Goal: Information Seeking & Learning: Understand process/instructions

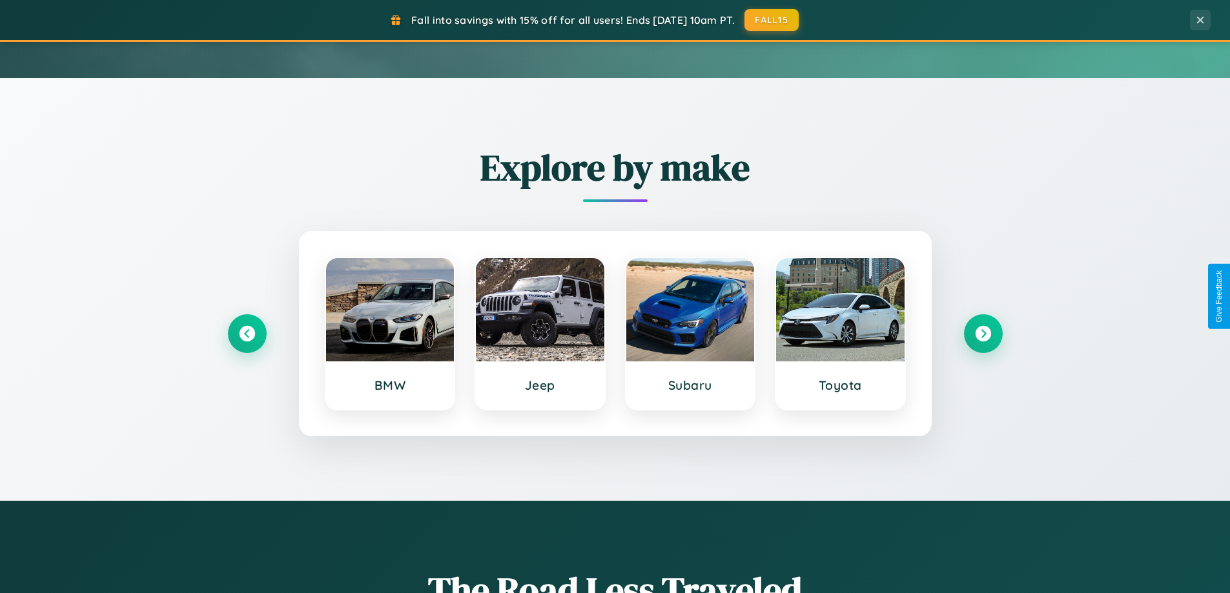
scroll to position [556, 0]
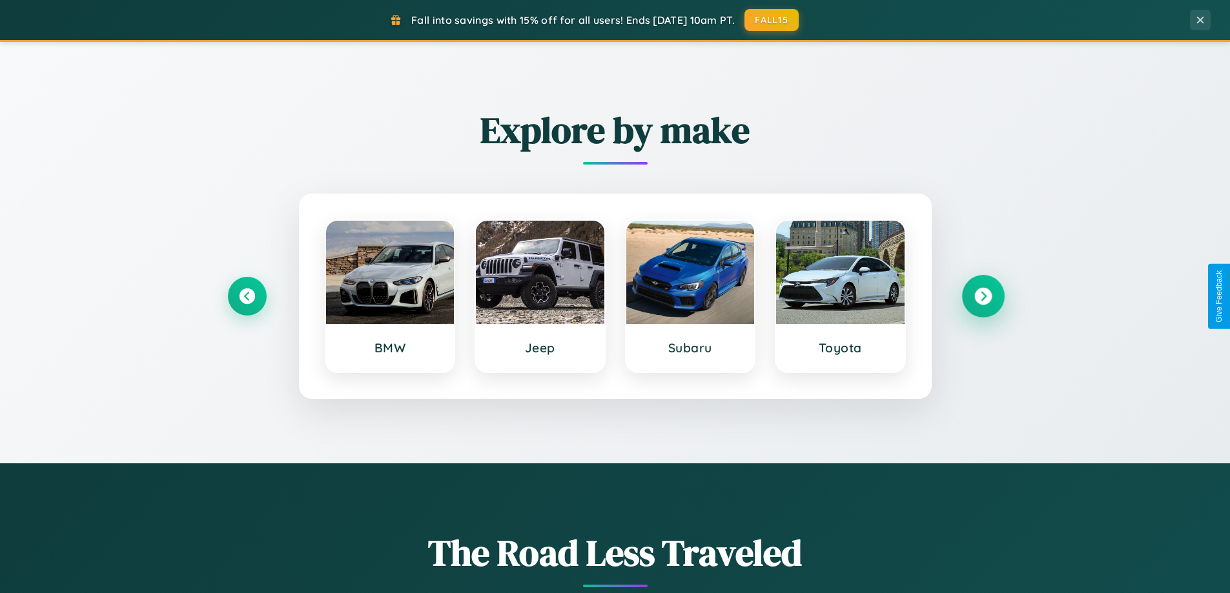
click at [982, 296] on icon at bounding box center [982, 296] width 17 height 17
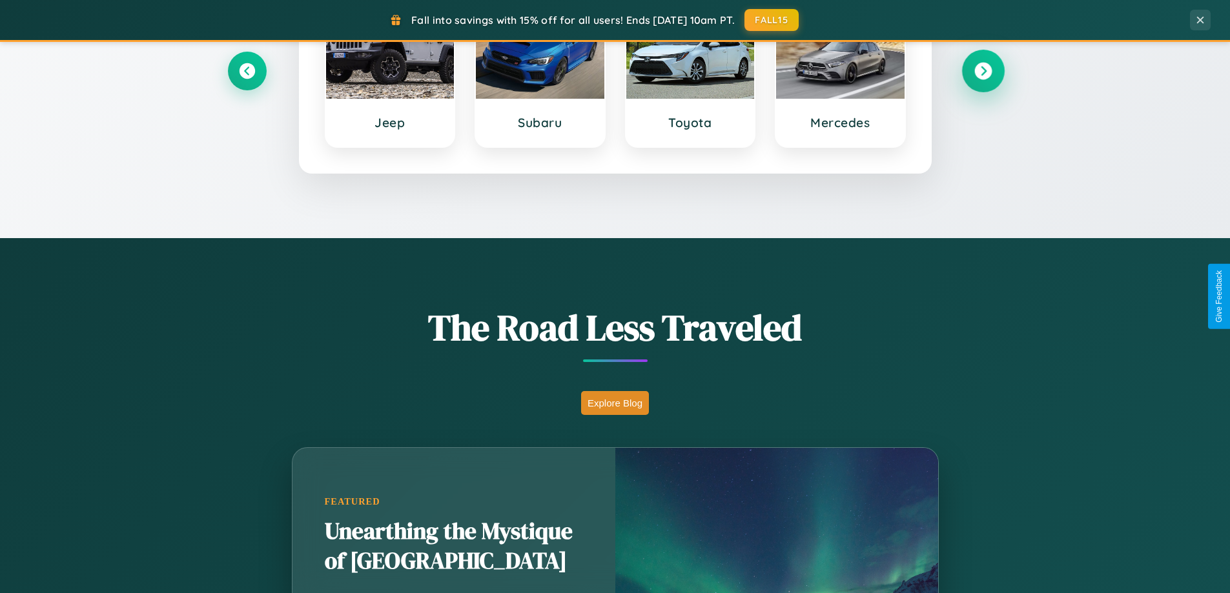
scroll to position [2484, 0]
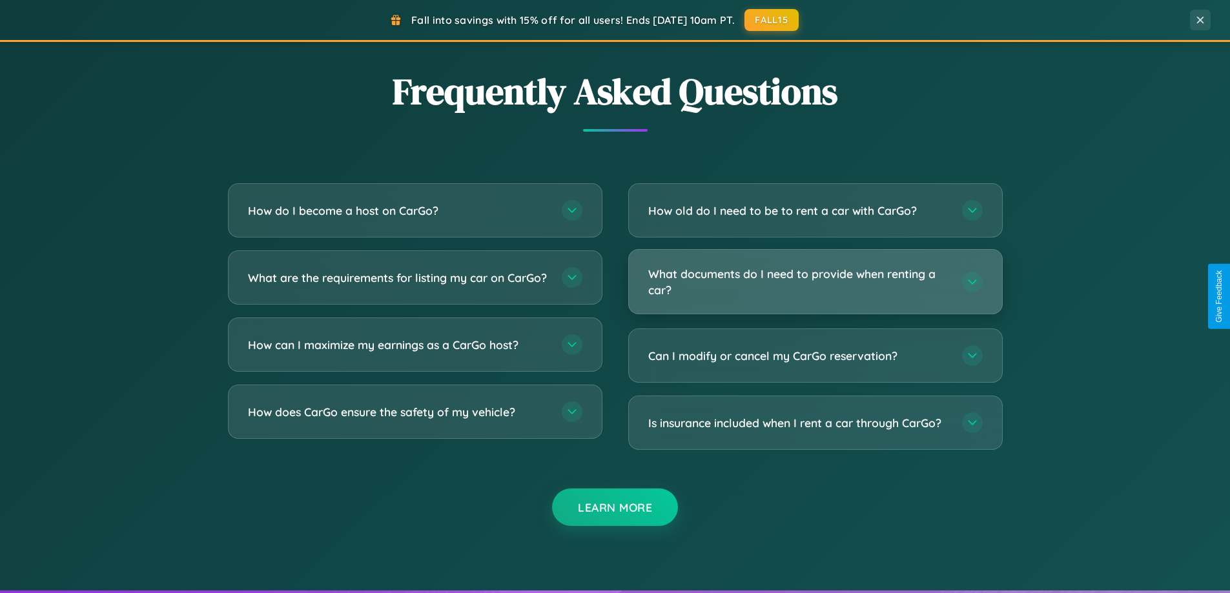
click at [815, 281] on h3 "What documents do I need to provide when renting a car?" at bounding box center [798, 282] width 301 height 32
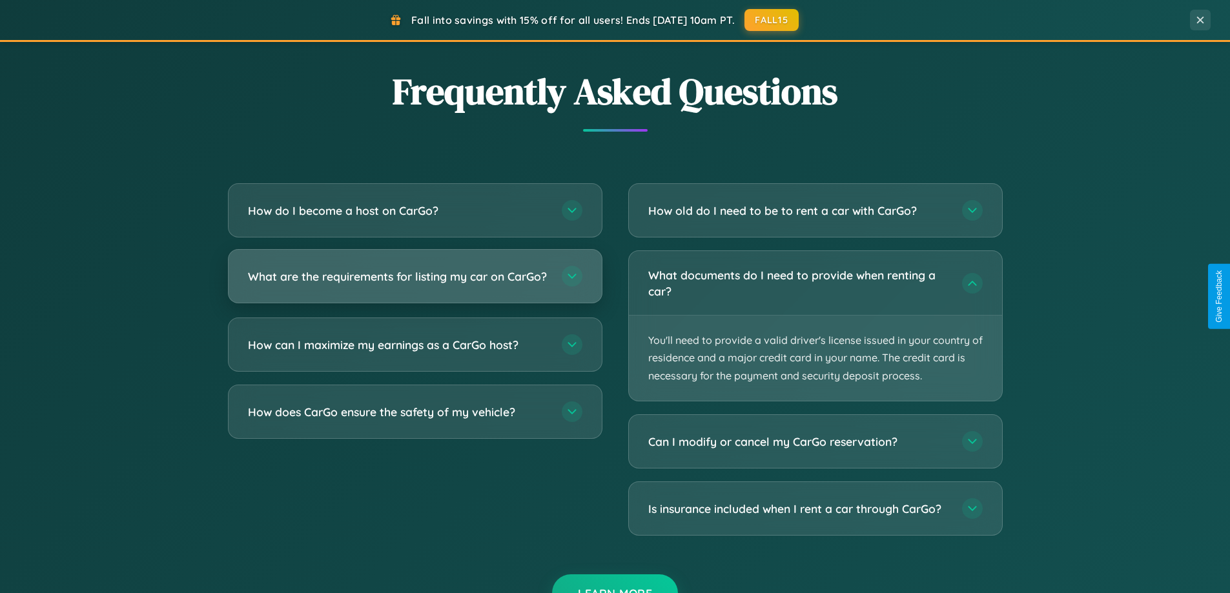
click at [414, 282] on h3 "What are the requirements for listing my car on CarGo?" at bounding box center [398, 277] width 301 height 16
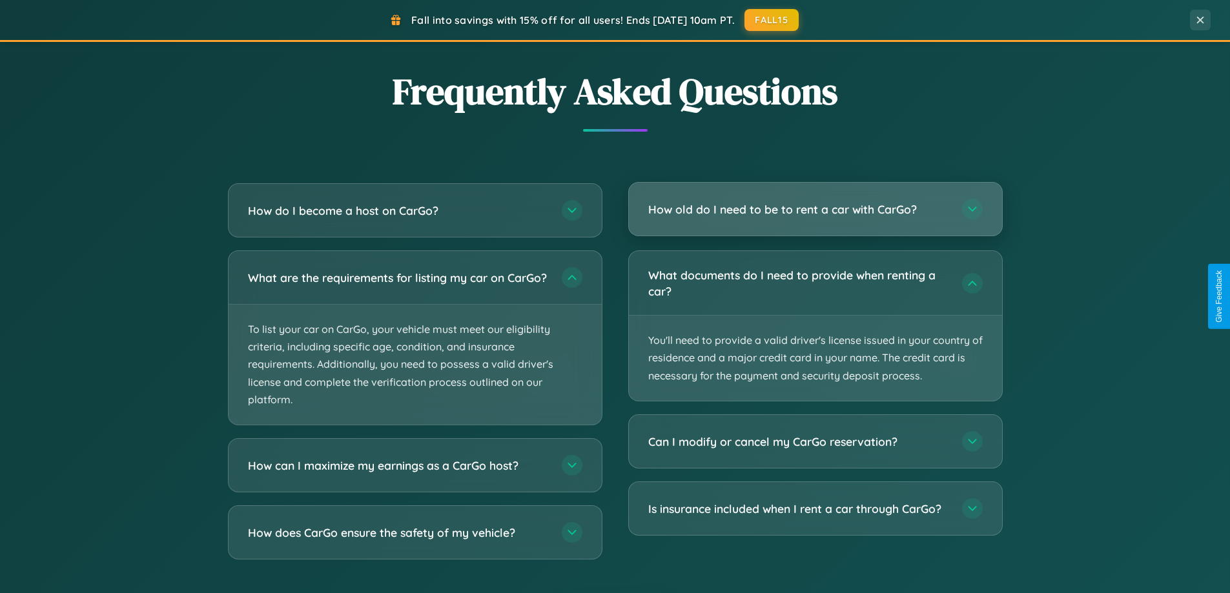
click at [815, 210] on h3 "How old do I need to be to rent a car with CarGo?" at bounding box center [798, 209] width 301 height 16
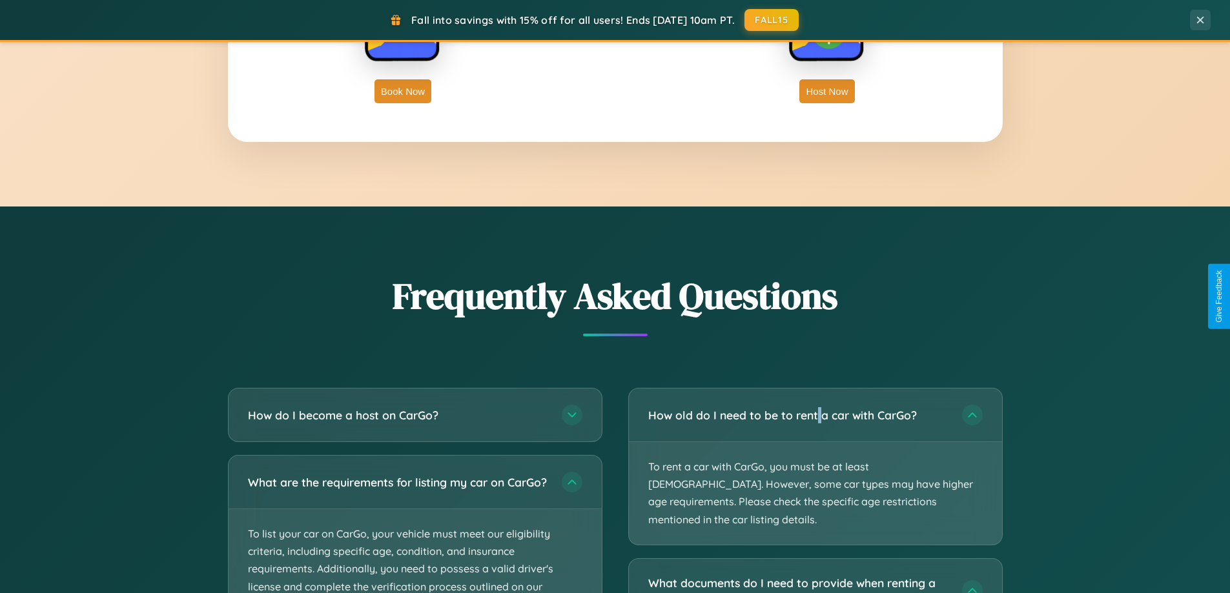
scroll to position [0, 0]
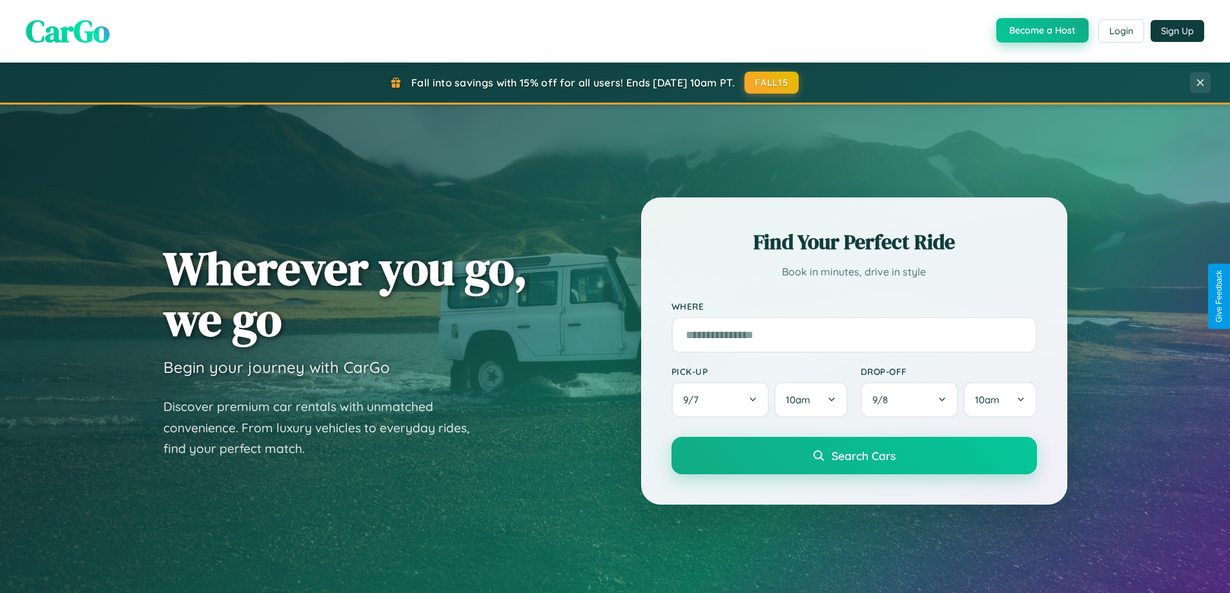
click at [1041, 31] on button "Become a Host" at bounding box center [1042, 30] width 92 height 25
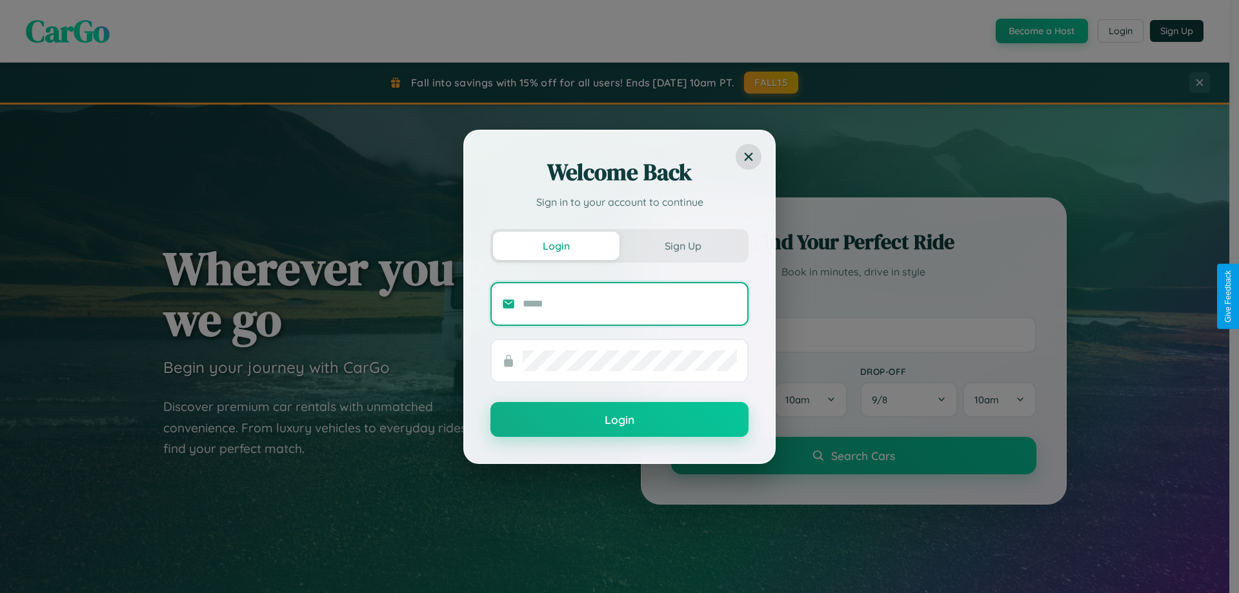
click at [630, 303] on input "text" at bounding box center [630, 304] width 214 height 21
type input "**********"
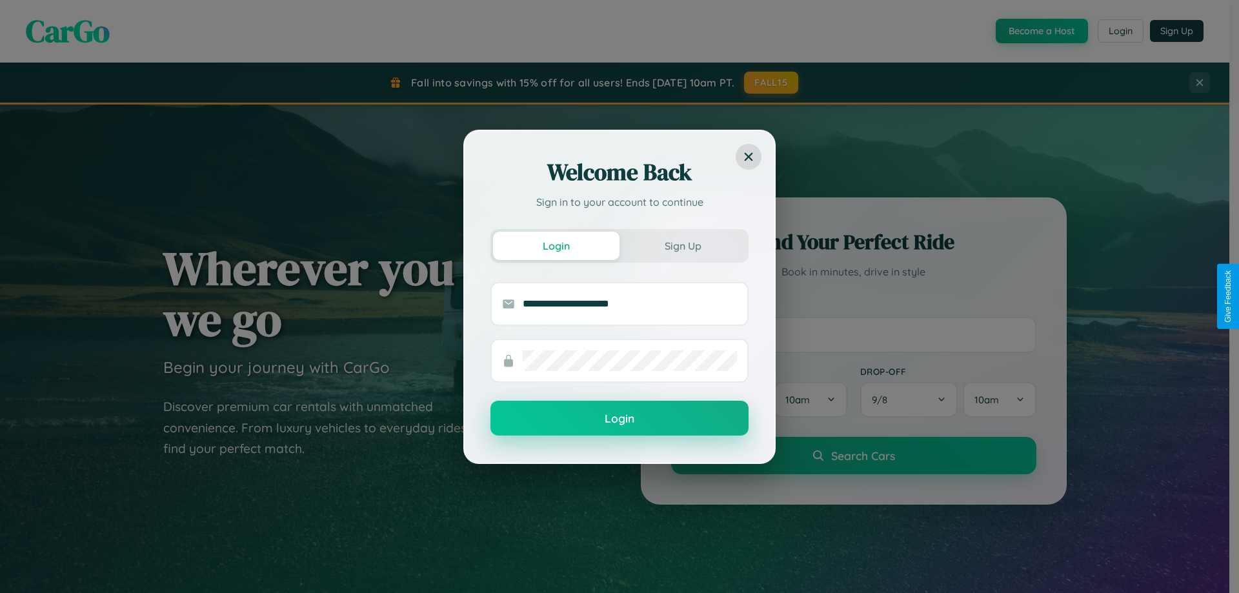
click at [620, 419] on button "Login" at bounding box center [620, 418] width 258 height 35
